Goal: Task Accomplishment & Management: Manage account settings

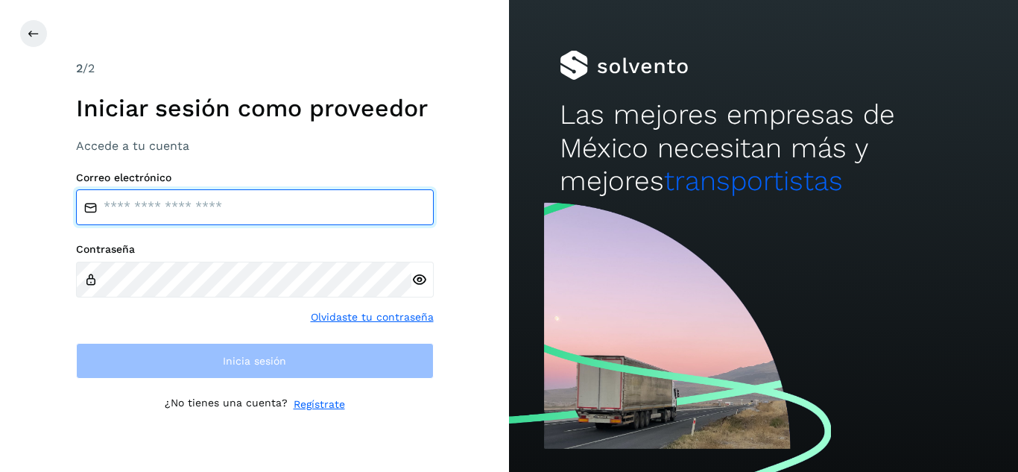
click at [197, 198] on input "email" at bounding box center [255, 207] width 358 height 36
type input "**********"
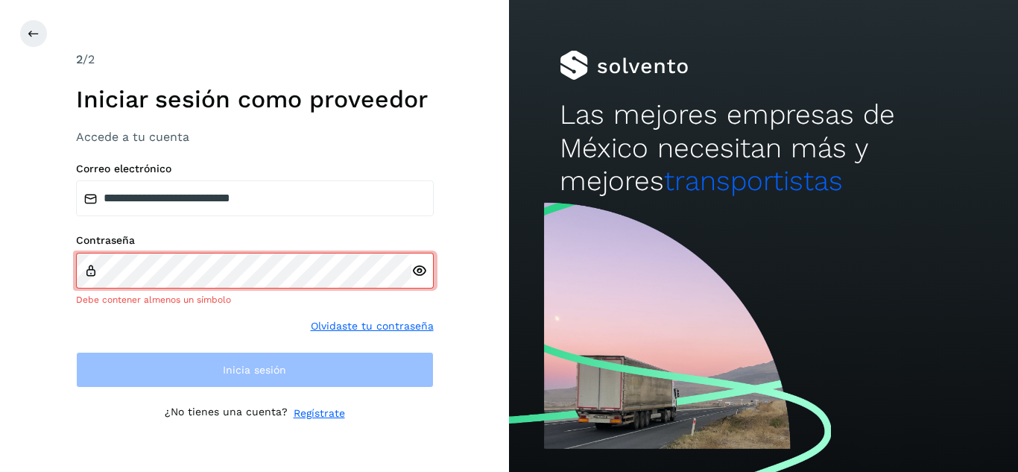
click at [420, 276] on icon at bounding box center [420, 271] width 16 height 16
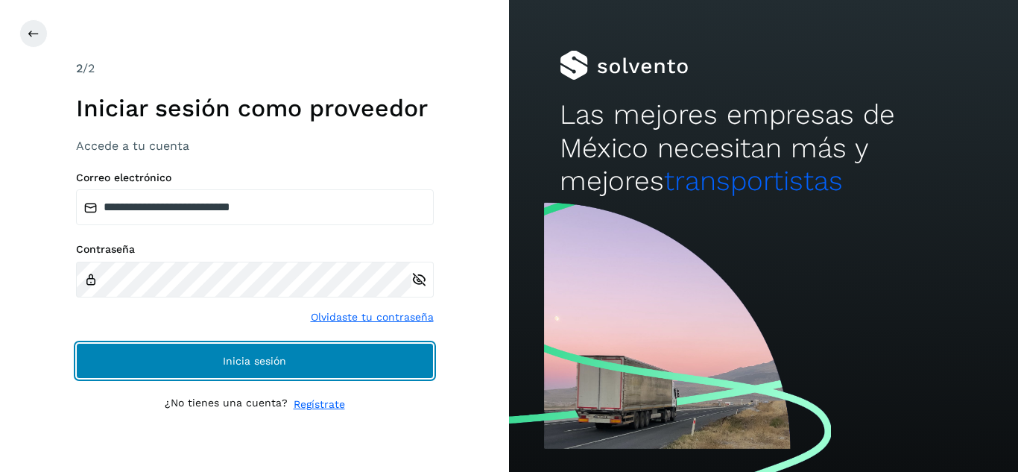
click at [244, 361] on span "Inicia sesión" at bounding box center [254, 361] width 63 height 10
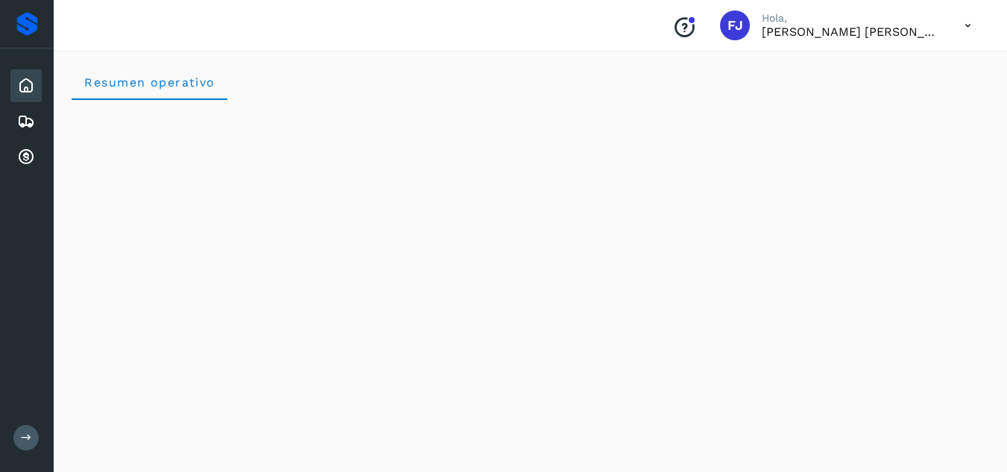
click at [36, 88] on div "Inicio" at bounding box center [25, 85] width 31 height 33
click at [26, 87] on icon at bounding box center [26, 86] width 18 height 18
click at [25, 155] on icon at bounding box center [26, 157] width 18 height 18
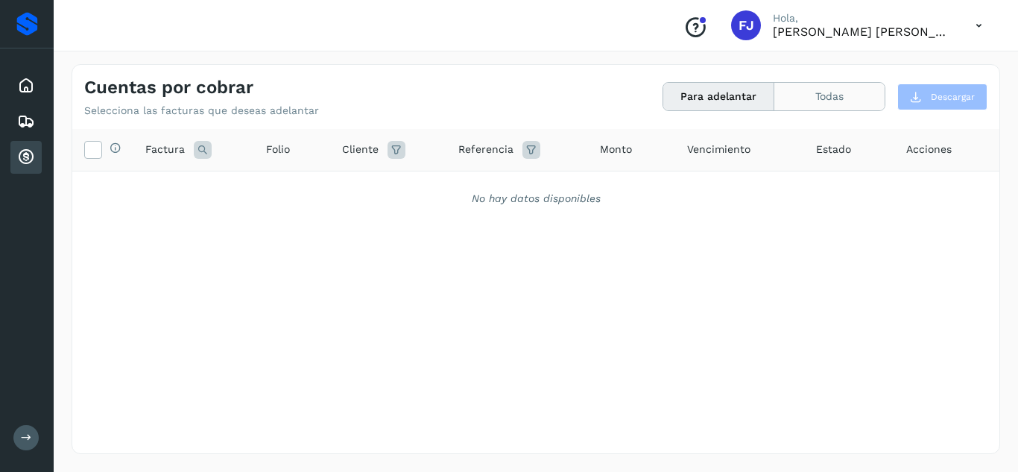
click at [801, 100] on button "Todas" at bounding box center [830, 97] width 110 height 28
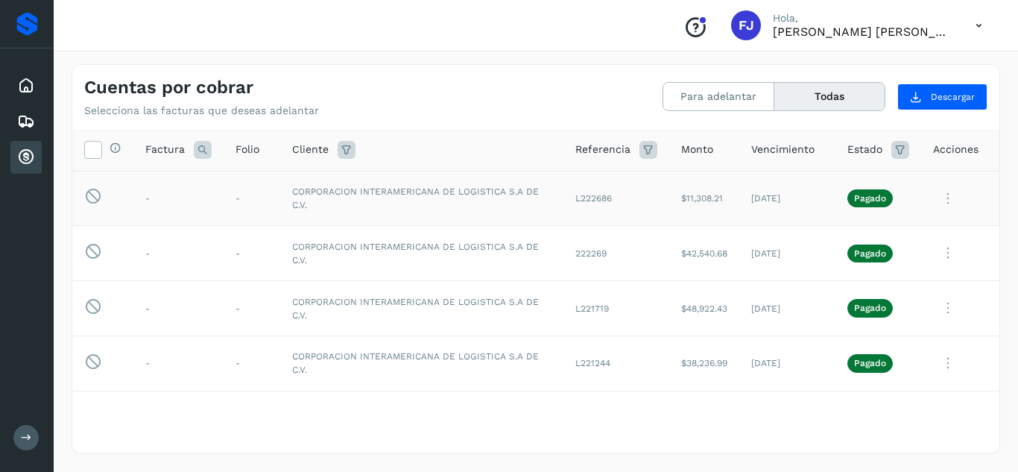
click at [942, 195] on icon at bounding box center [948, 198] width 30 height 31
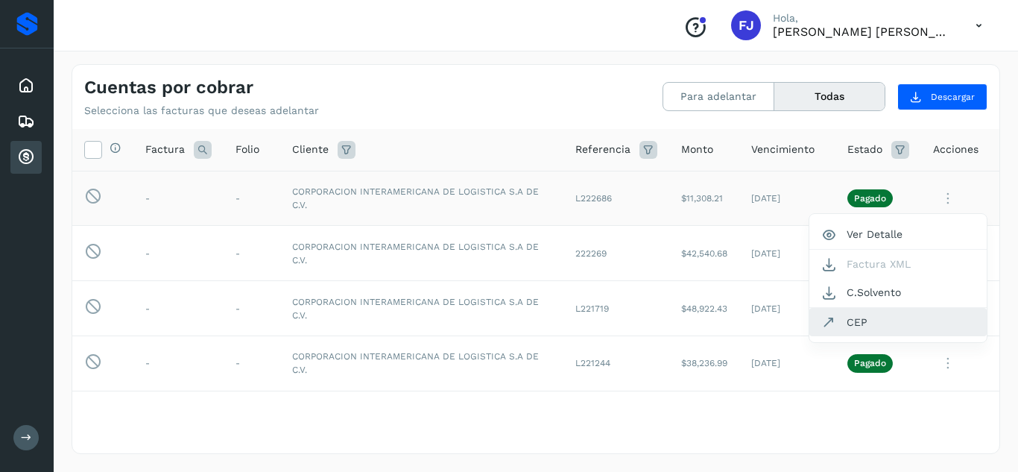
click at [845, 322] on button "CEP" at bounding box center [898, 322] width 177 height 28
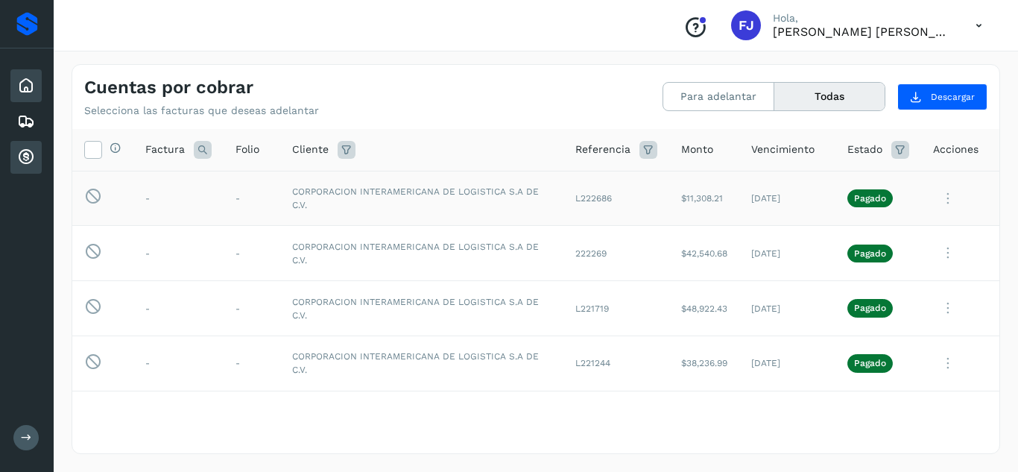
click at [30, 89] on icon at bounding box center [26, 86] width 18 height 18
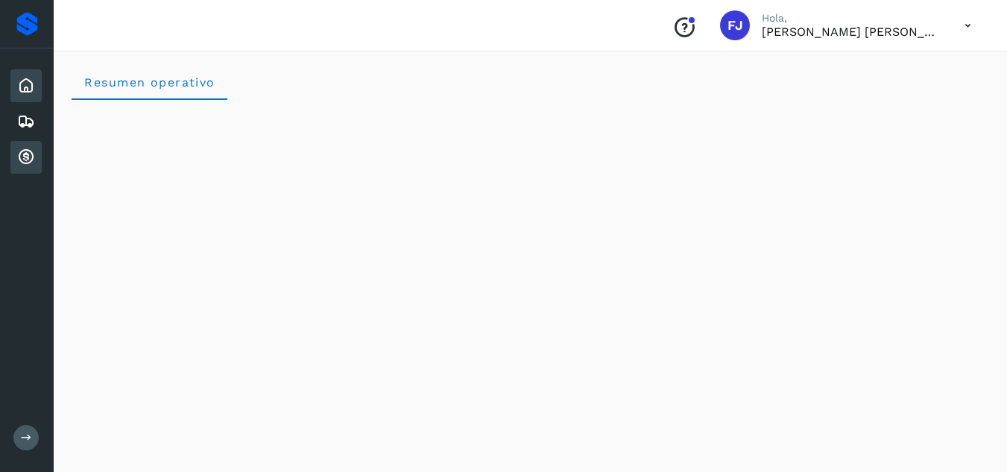
click at [26, 154] on icon at bounding box center [26, 157] width 18 height 18
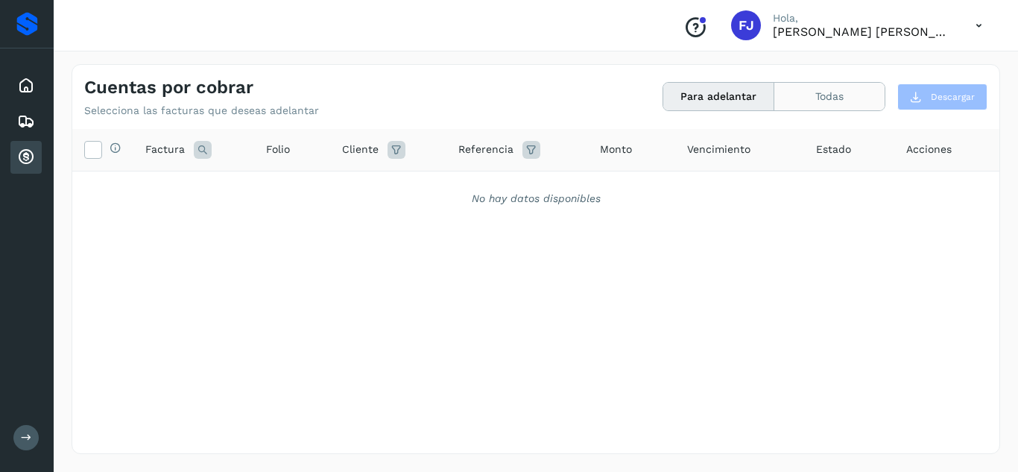
click at [814, 92] on button "Todas" at bounding box center [830, 97] width 110 height 28
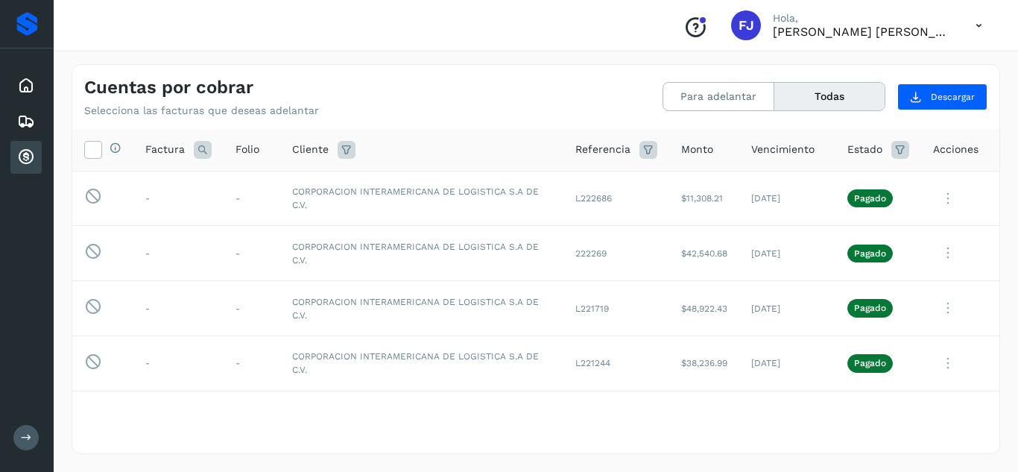
click at [976, 23] on icon at bounding box center [979, 25] width 31 height 31
click at [881, 66] on div "Cerrar sesión" at bounding box center [904, 67] width 177 height 28
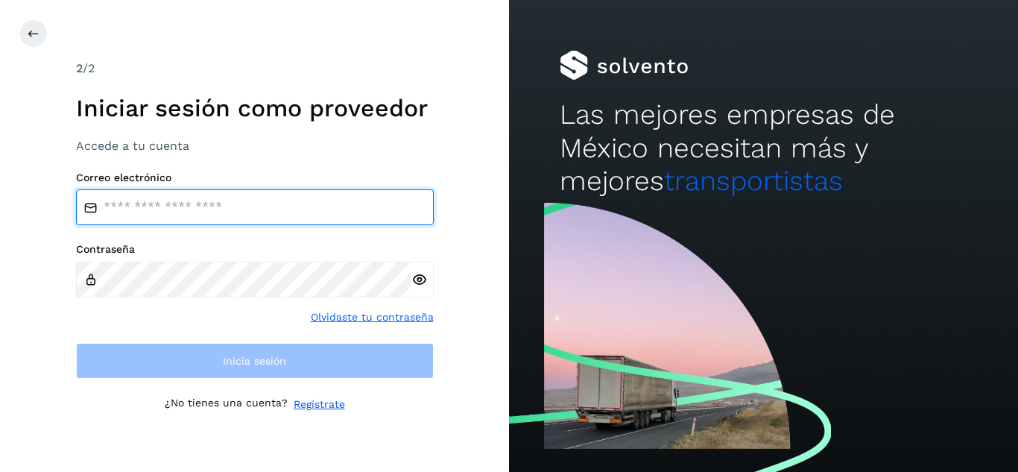
click at [242, 216] on input "email" at bounding box center [255, 207] width 358 height 36
type input "**********"
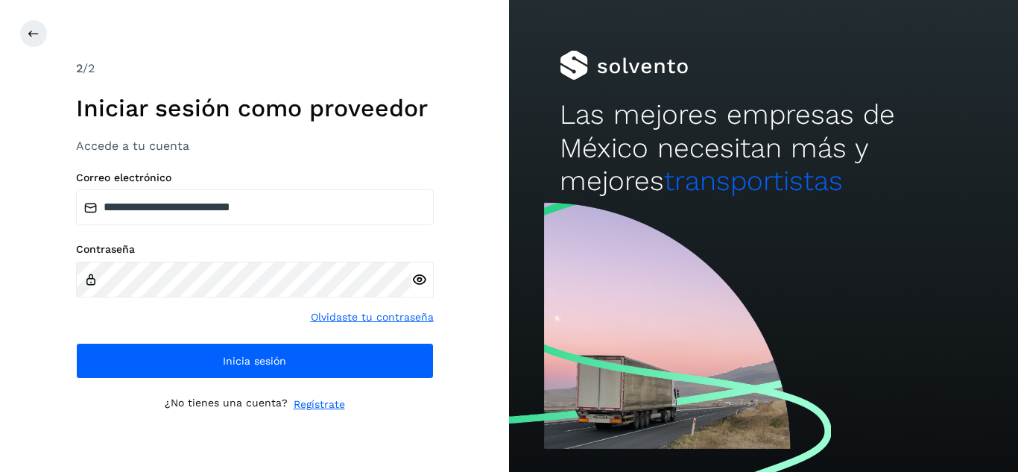
click at [419, 278] on icon at bounding box center [420, 280] width 16 height 16
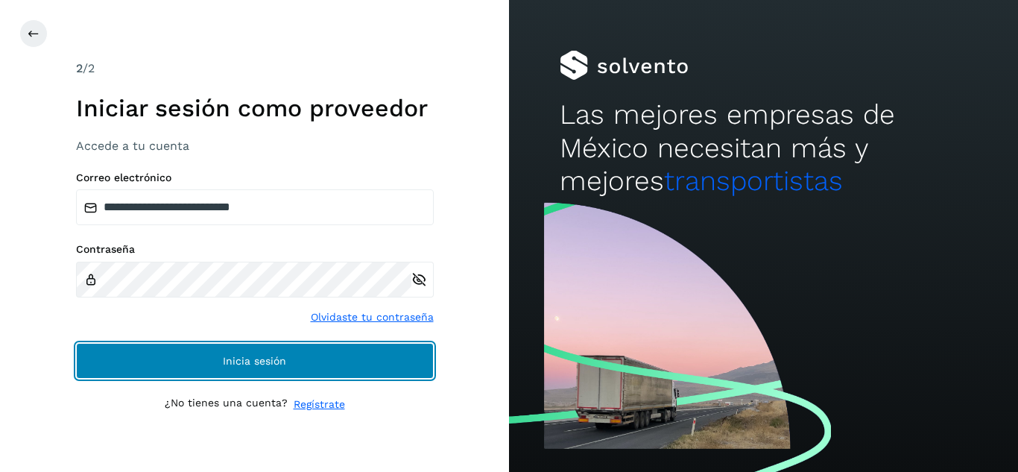
click at [226, 357] on span "Inicia sesión" at bounding box center [254, 361] width 63 height 10
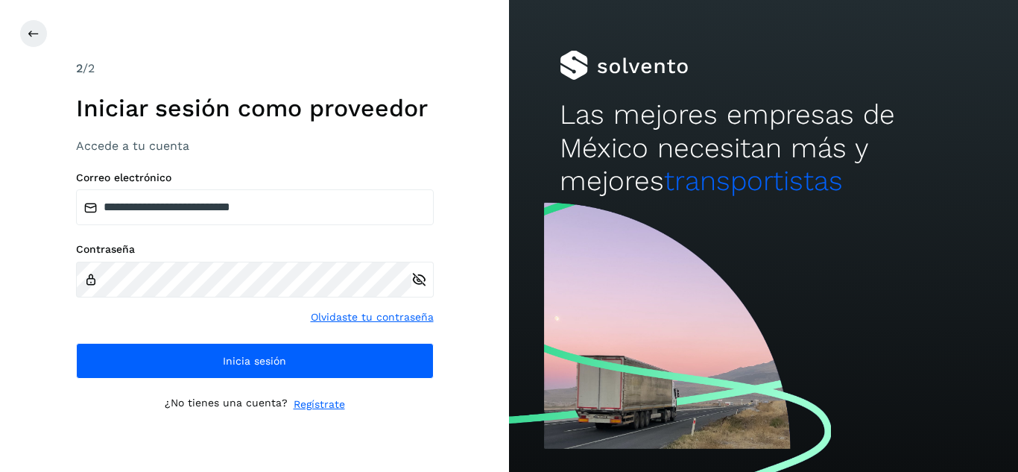
click at [635, 290] on div at bounding box center [763, 335] width 509 height 274
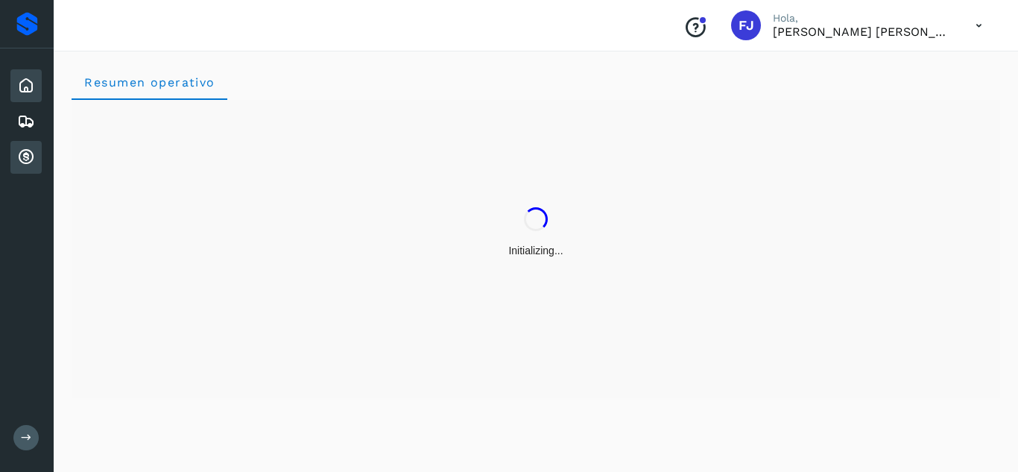
click at [29, 162] on icon at bounding box center [26, 157] width 18 height 18
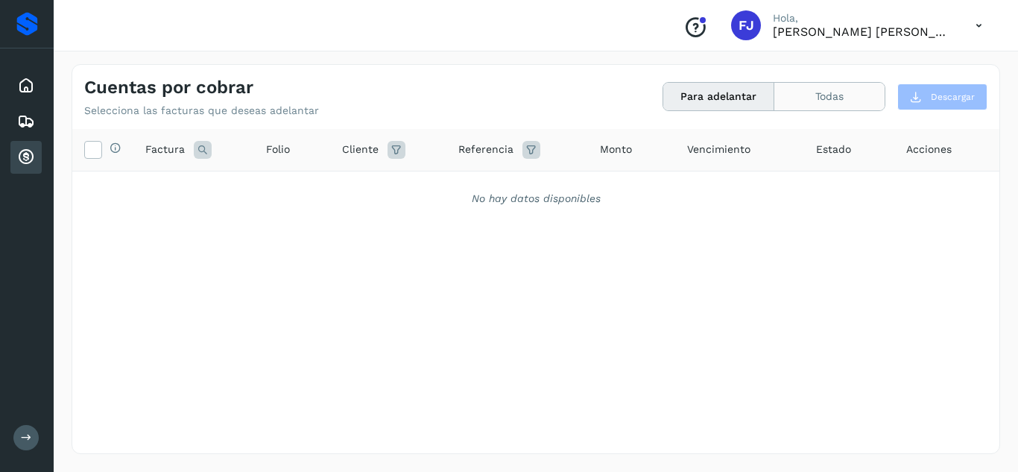
click at [833, 98] on button "Todas" at bounding box center [830, 97] width 110 height 28
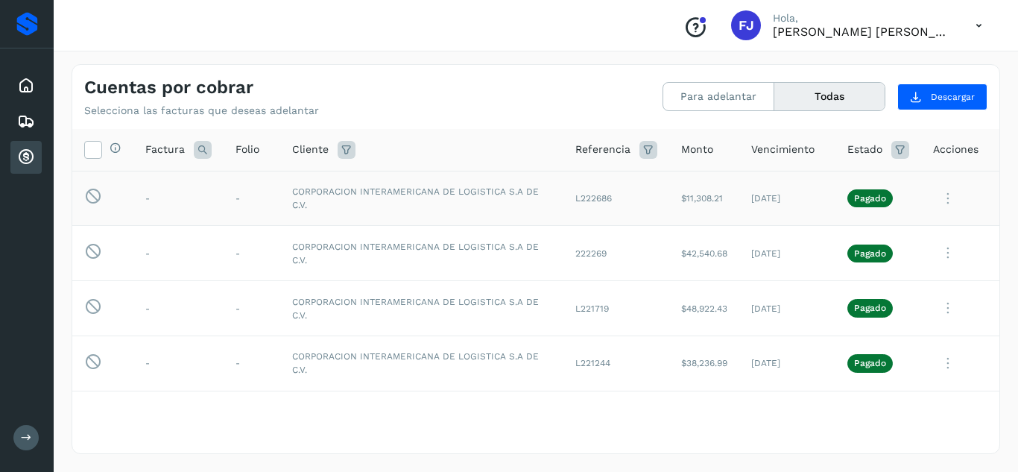
click at [936, 200] on icon at bounding box center [948, 198] width 30 height 31
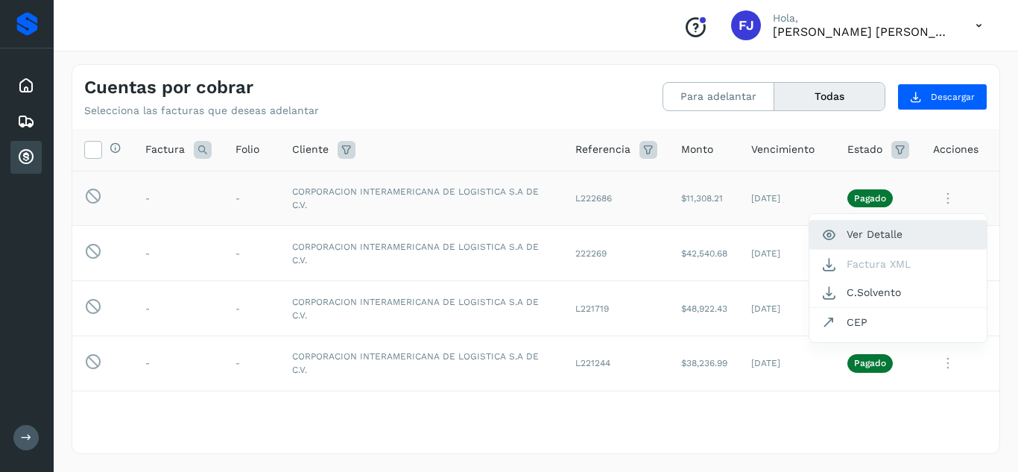
click at [874, 232] on button "Ver Detalle" at bounding box center [898, 234] width 177 height 29
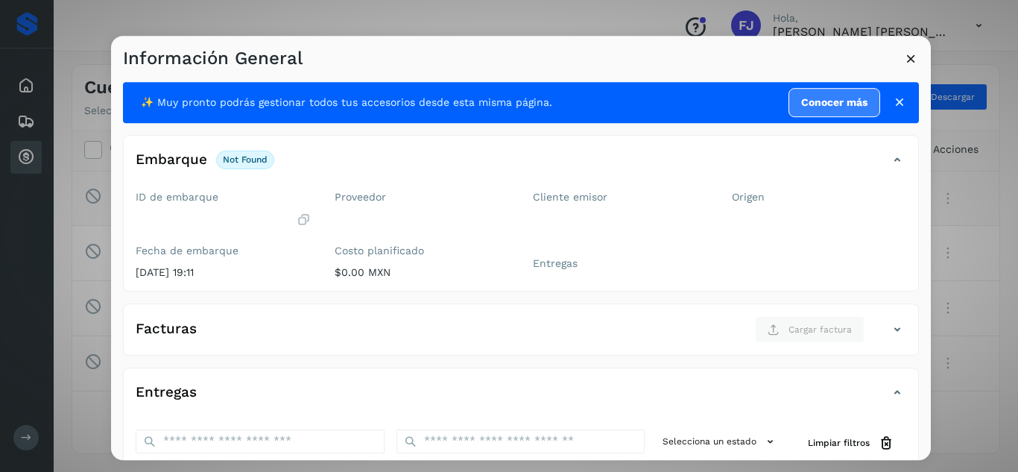
click at [908, 59] on icon at bounding box center [912, 59] width 16 height 16
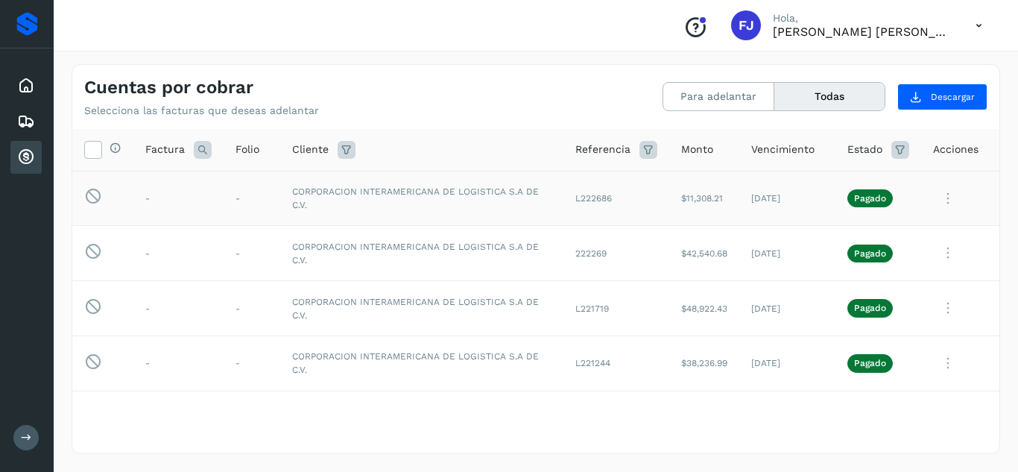
click at [938, 190] on icon at bounding box center [948, 198] width 30 height 31
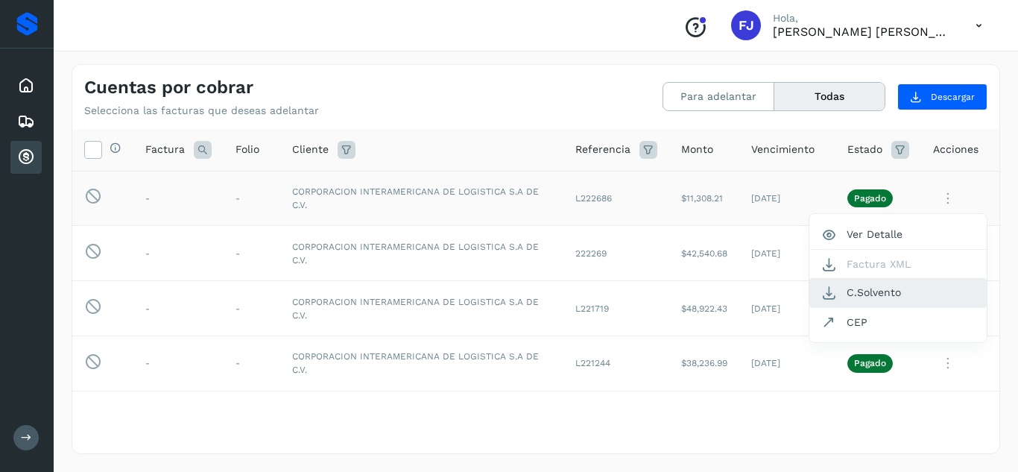
click at [859, 289] on button "C.Solvento" at bounding box center [898, 292] width 177 height 29
